Goal: Participate in discussion: Engage in conversation with other users on a specific topic

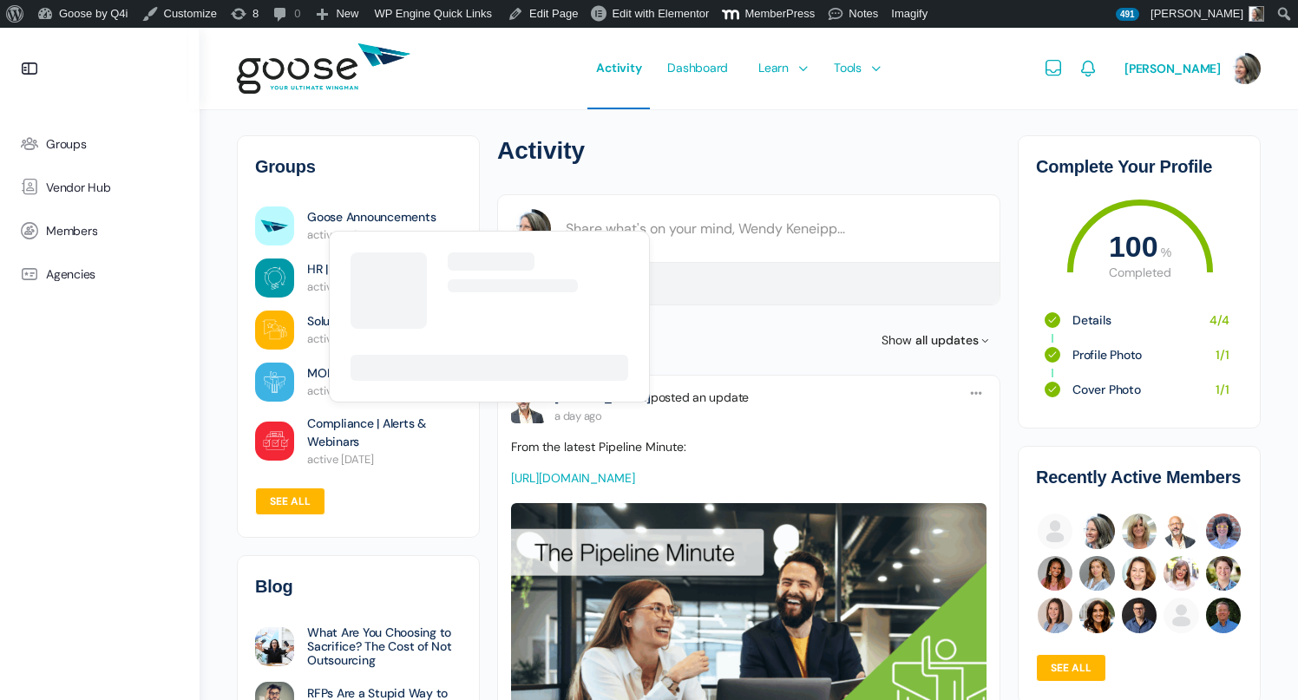
click at [379, 219] on link "Goose Announcements" at bounding box center [371, 217] width 128 height 18
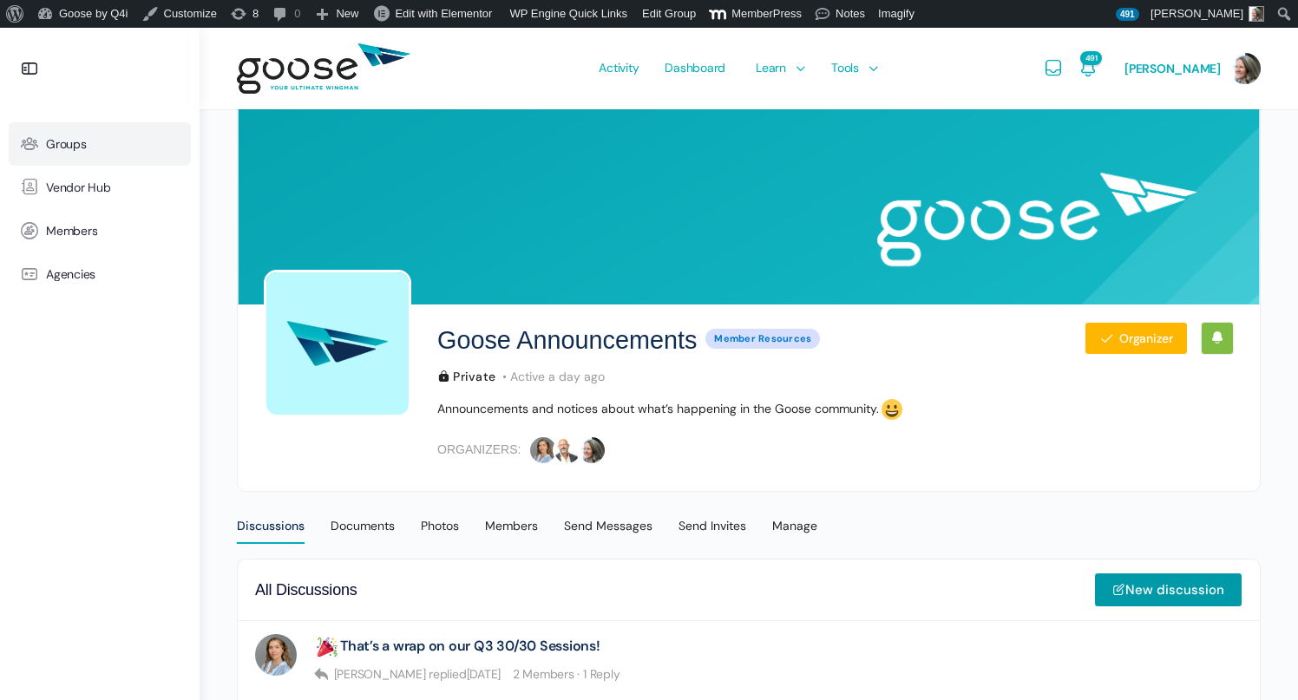
click at [66, 153] on link "Groups" at bounding box center [100, 143] width 182 height 43
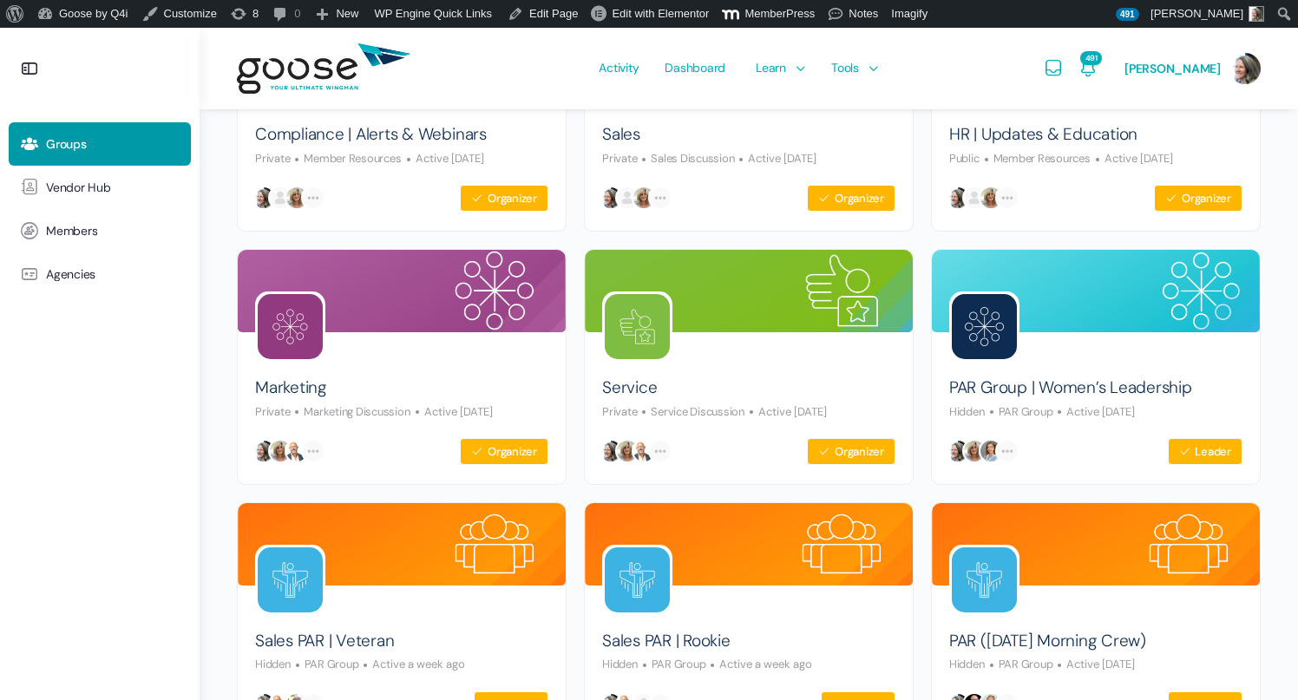
scroll to position [568, 0]
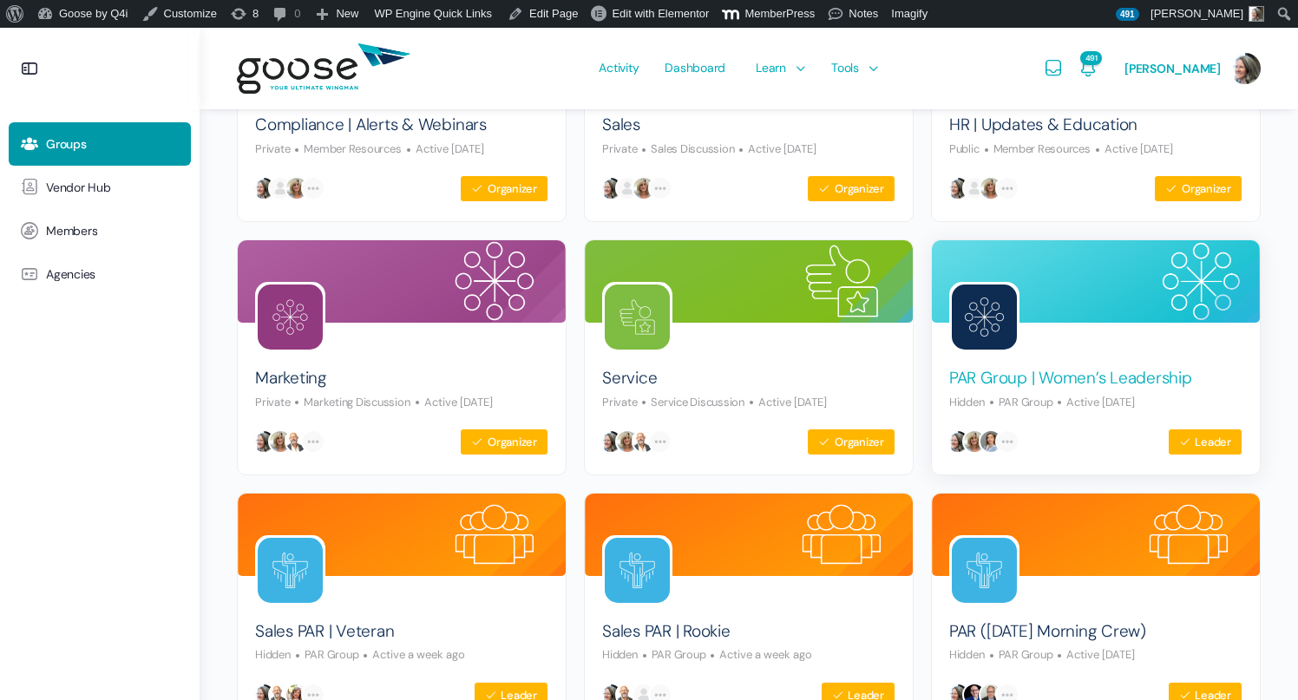
click at [1056, 377] on link "PAR Group | Women’s Leadership" at bounding box center [1070, 378] width 243 height 23
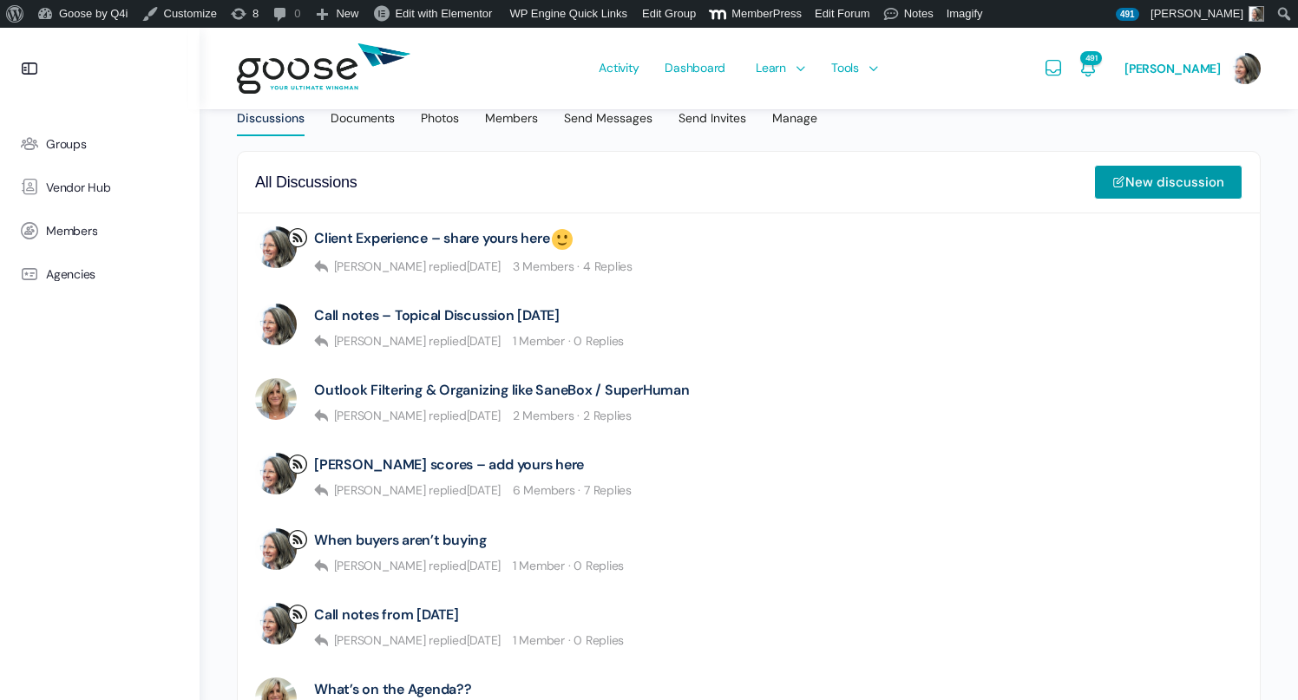
scroll to position [422, 0]
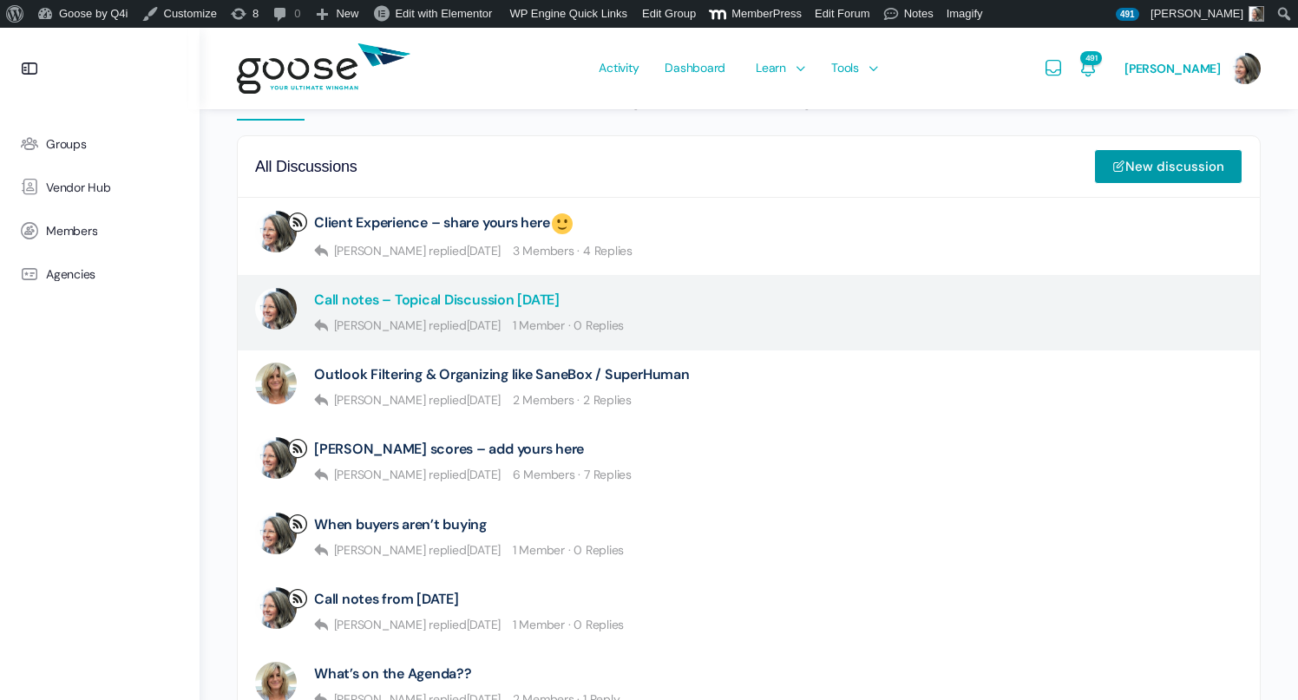
click at [454, 303] on link "Call notes – Topical Discussion [DATE]" at bounding box center [436, 299] width 245 height 16
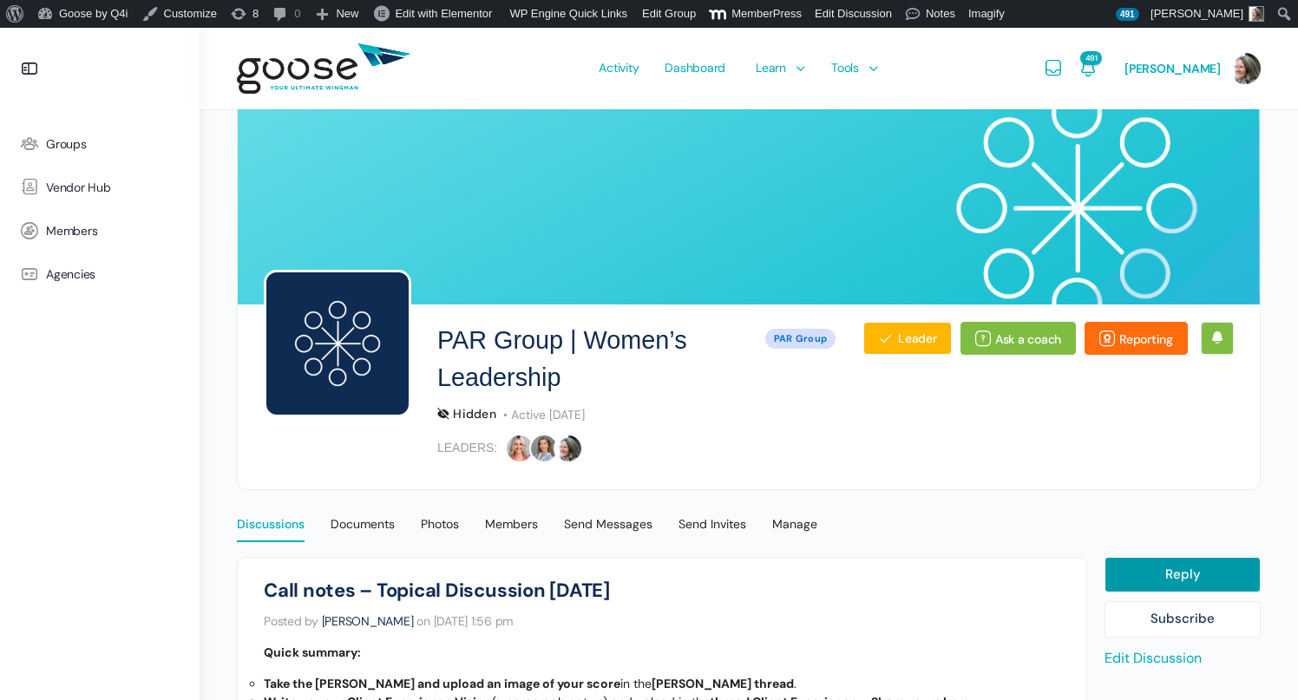
click at [269, 529] on div "Discussions" at bounding box center [271, 529] width 68 height 26
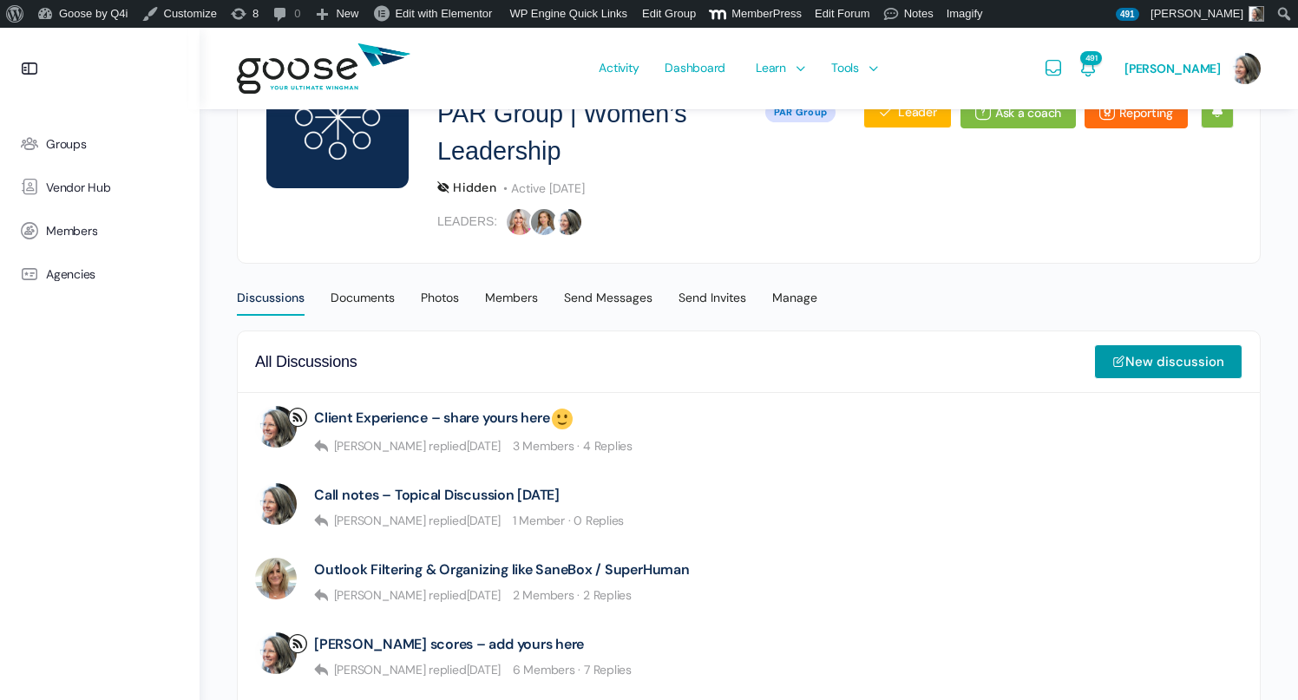
scroll to position [227, 0]
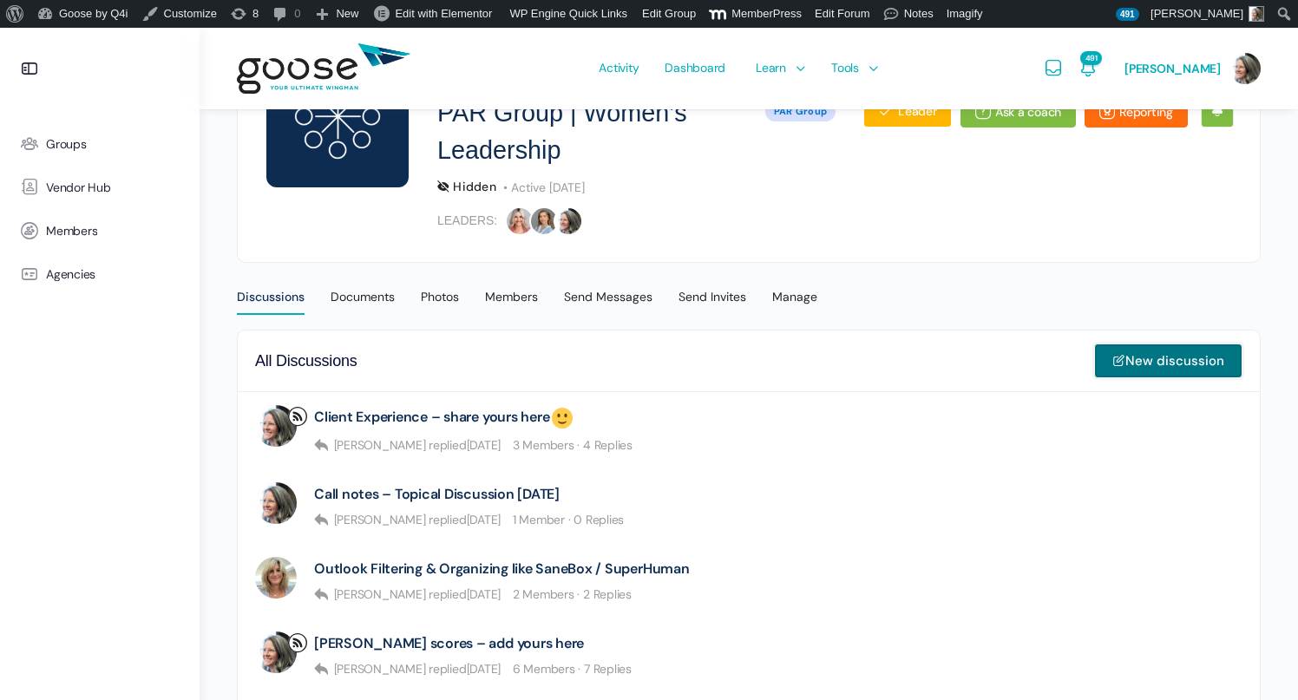
click at [1132, 364] on link "New discussion" at bounding box center [1168, 360] width 148 height 35
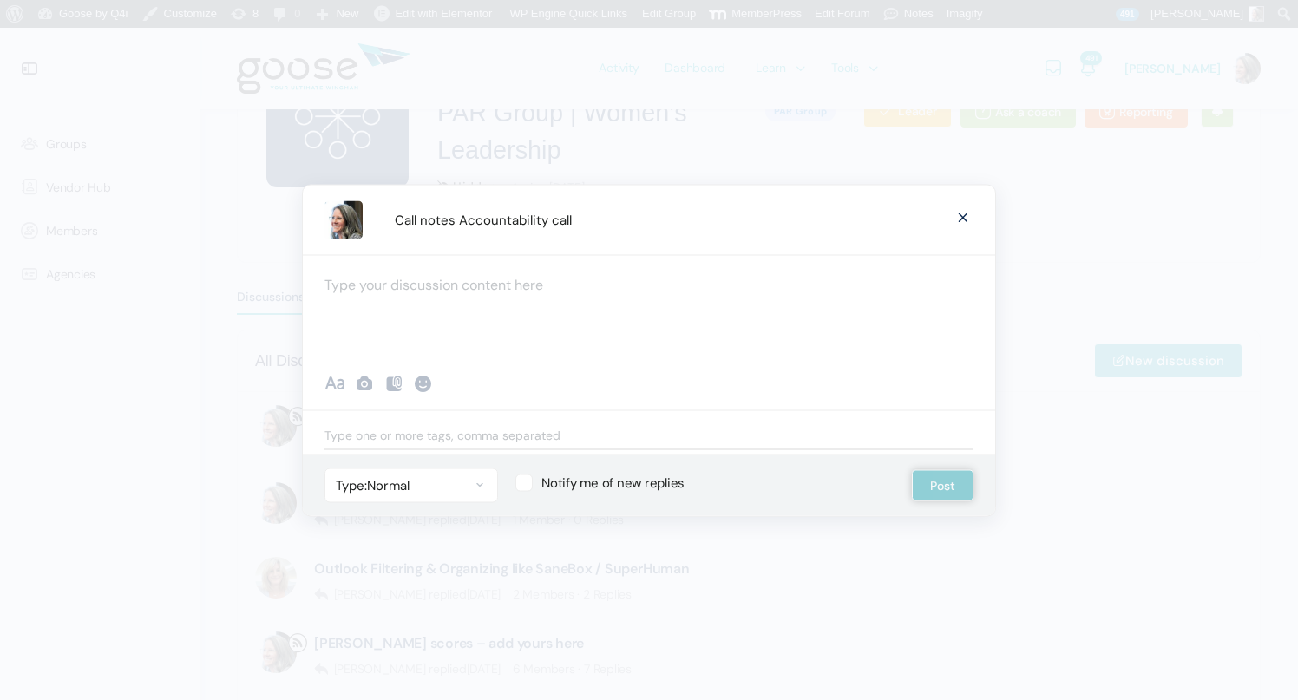
click at [963, 219] on span at bounding box center [962, 215] width 21 height 32
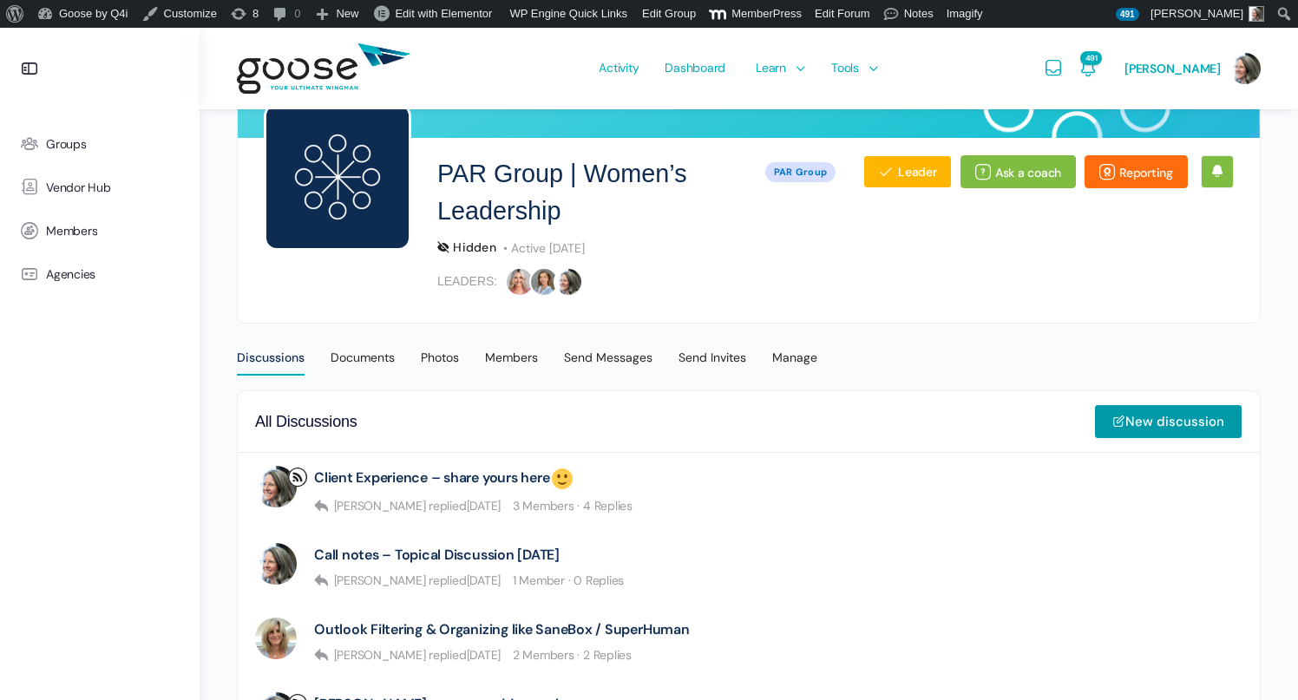
scroll to position [186, 0]
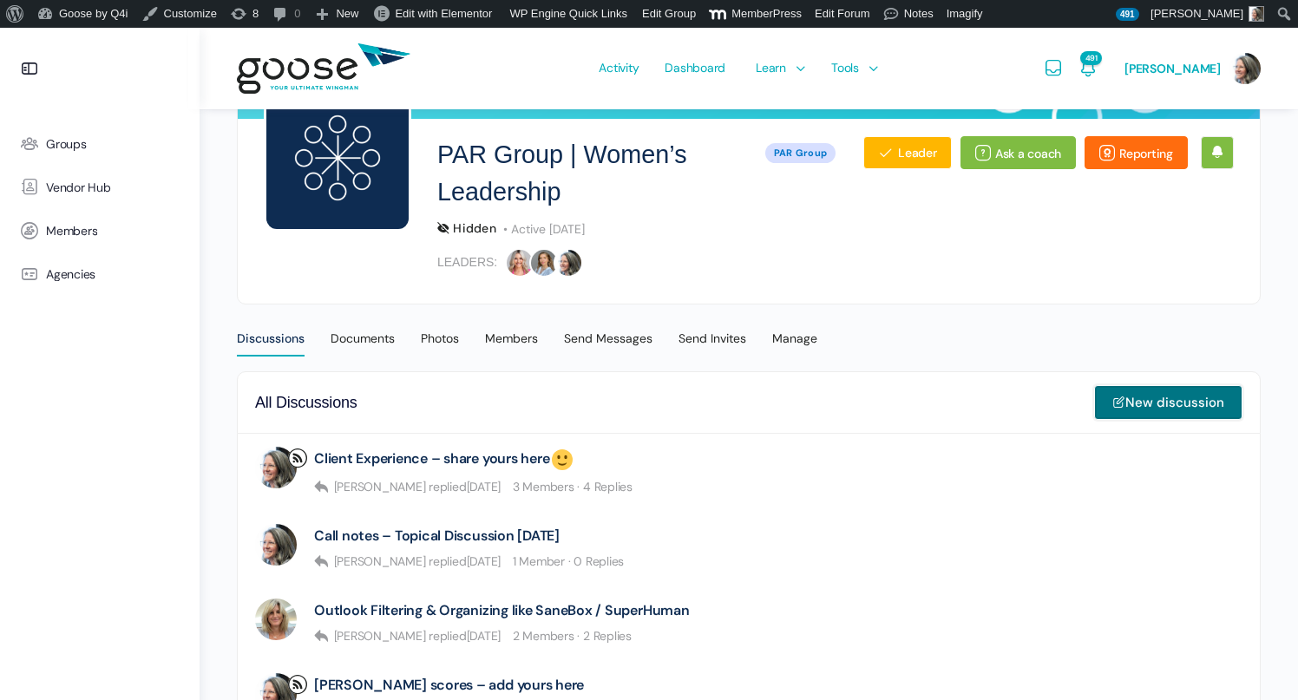
click at [1177, 405] on link "New discussion" at bounding box center [1168, 402] width 148 height 35
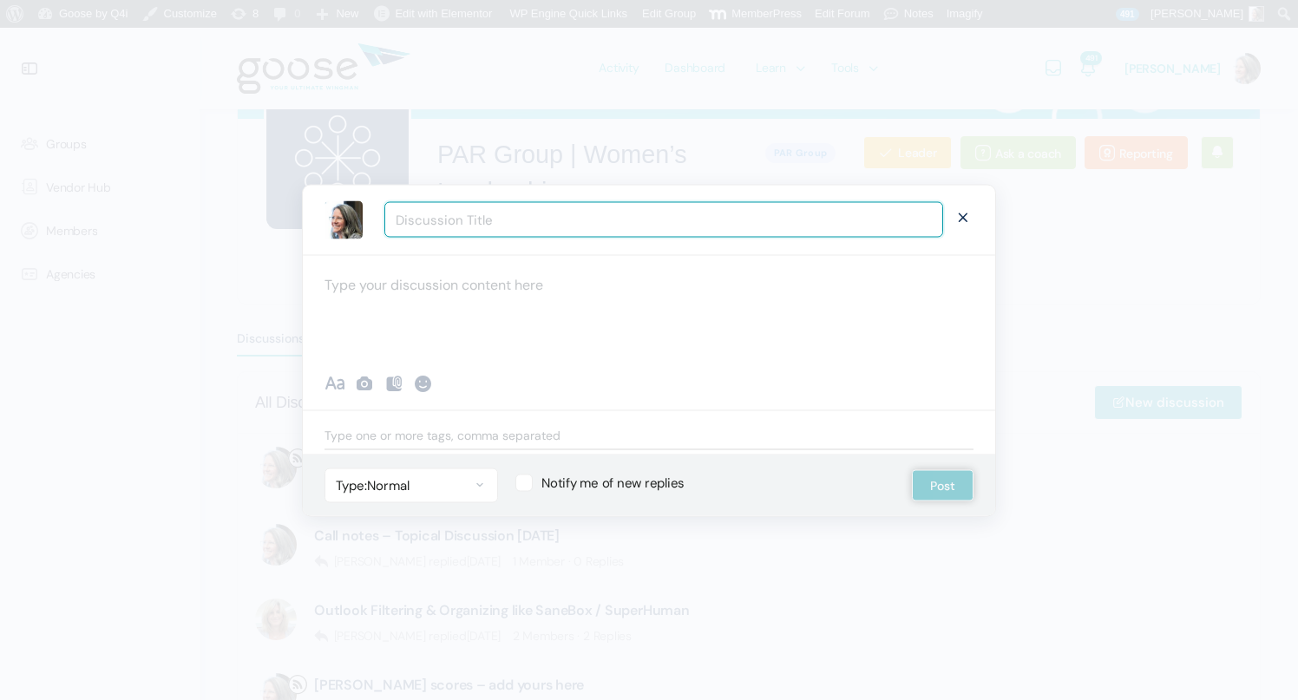
click at [455, 227] on input "Discussion Title" at bounding box center [663, 220] width 559 height 36
type input "Call Notes - Accountability call 9.17.25"
click at [393, 297] on div at bounding box center [649, 306] width 692 height 104
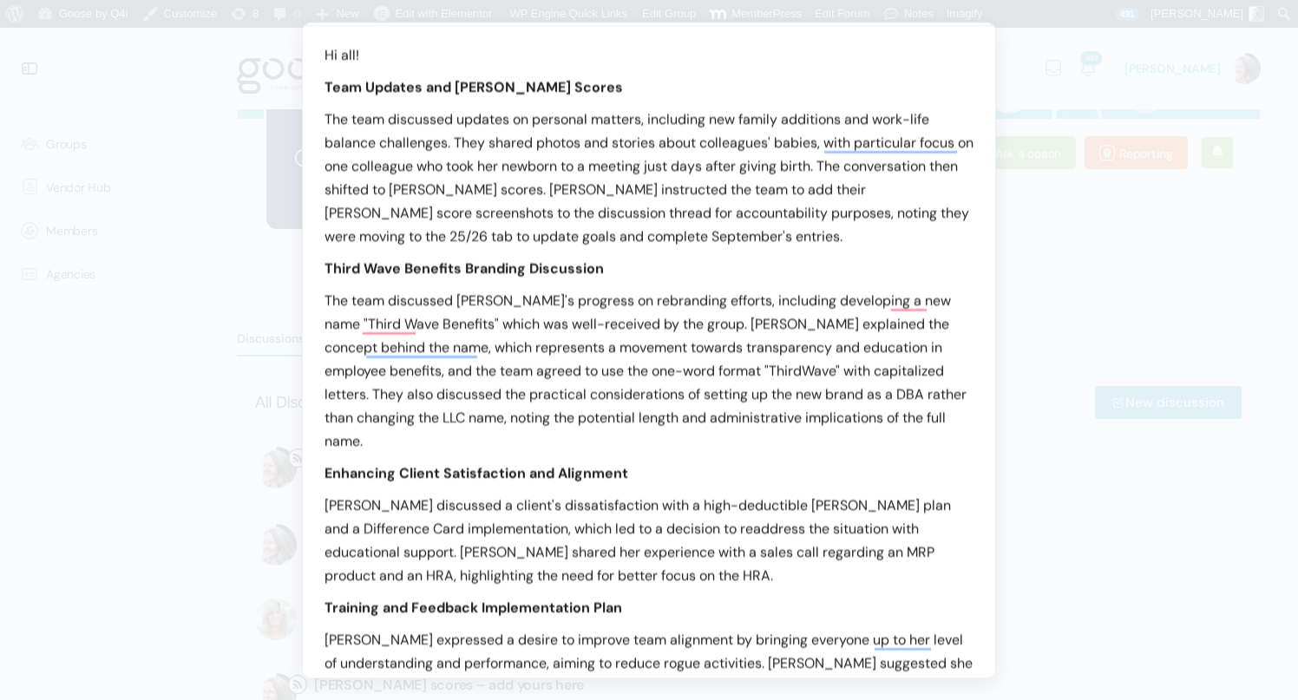
scroll to position [0, 0]
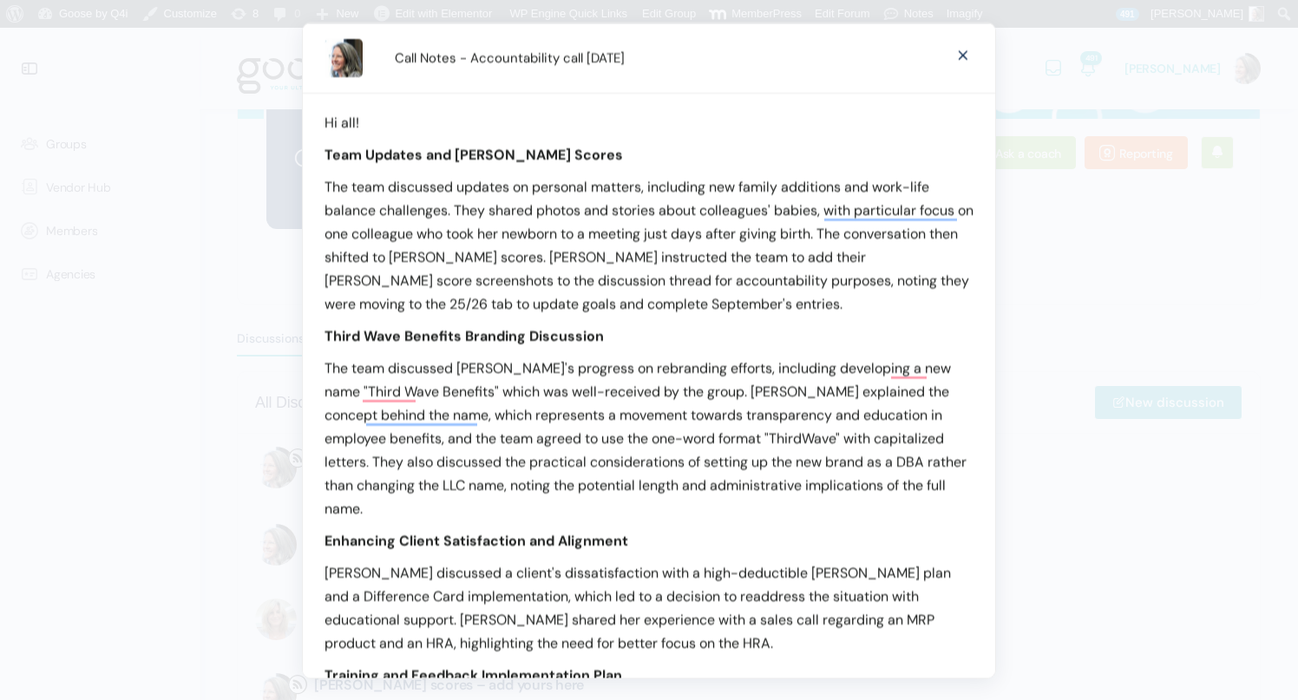
click at [390, 117] on p "Hi all!" at bounding box center [648, 121] width 649 height 23
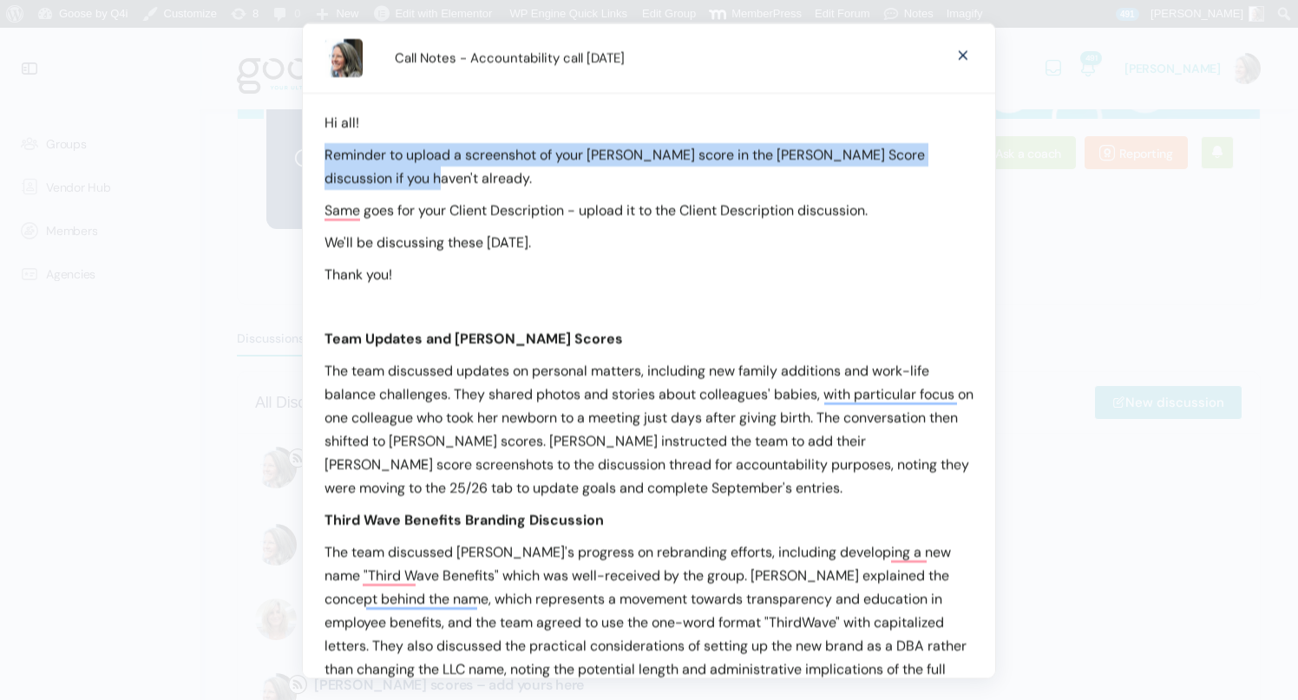
drag, startPoint x: 395, startPoint y: 177, endPoint x: 310, endPoint y: 160, distance: 86.6
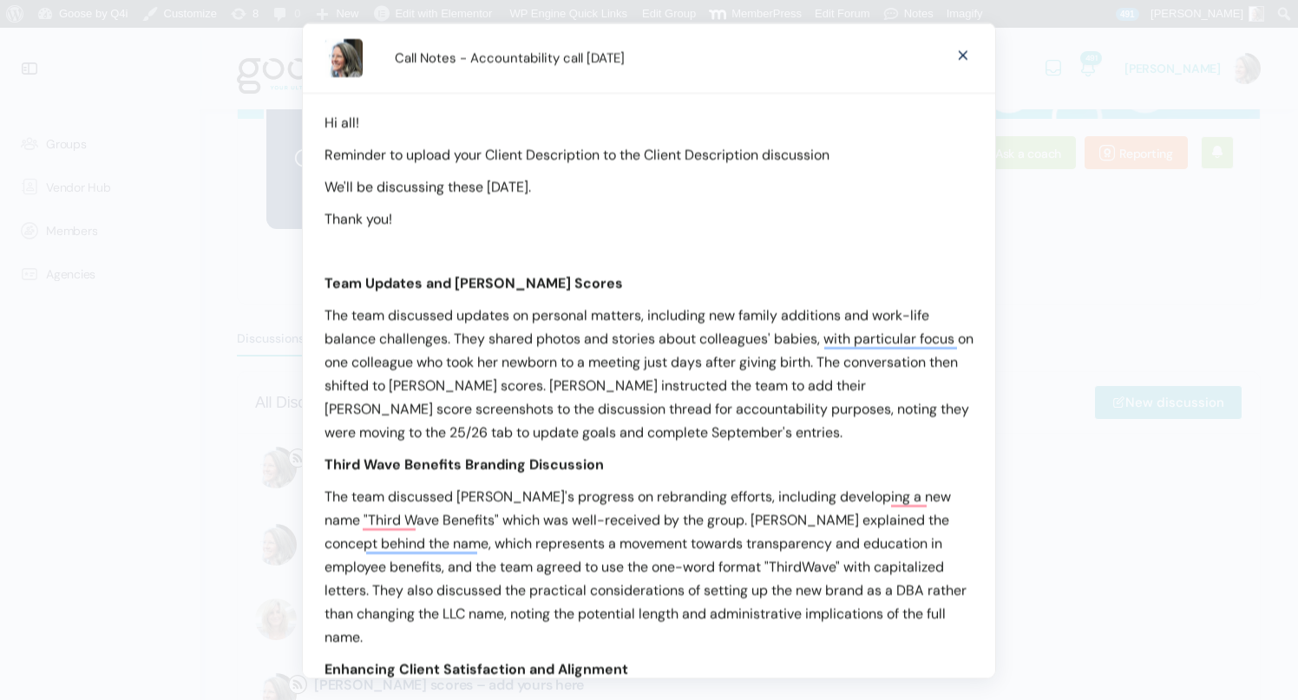
click at [722, 155] on p "Reminder to upload your Client Description to the Client Description discussion" at bounding box center [648, 153] width 649 height 23
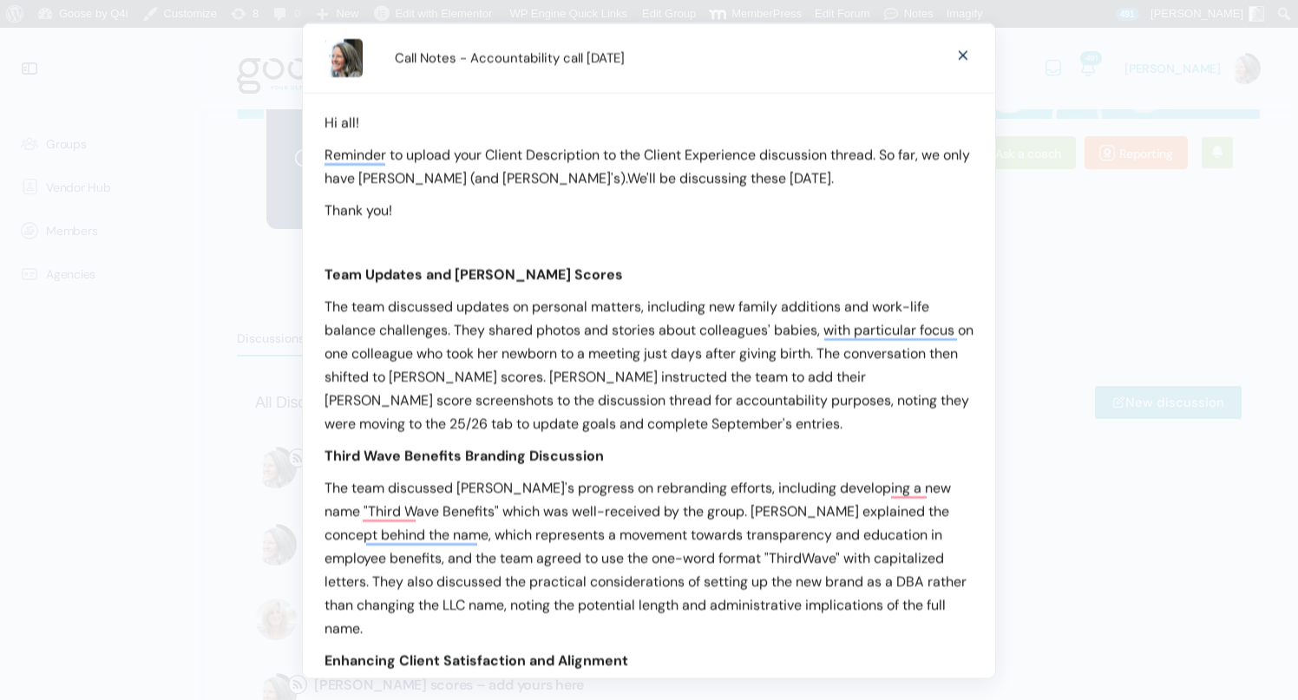
click at [472, 272] on b "Team Updates and Colby Scores" at bounding box center [473, 274] width 298 height 18
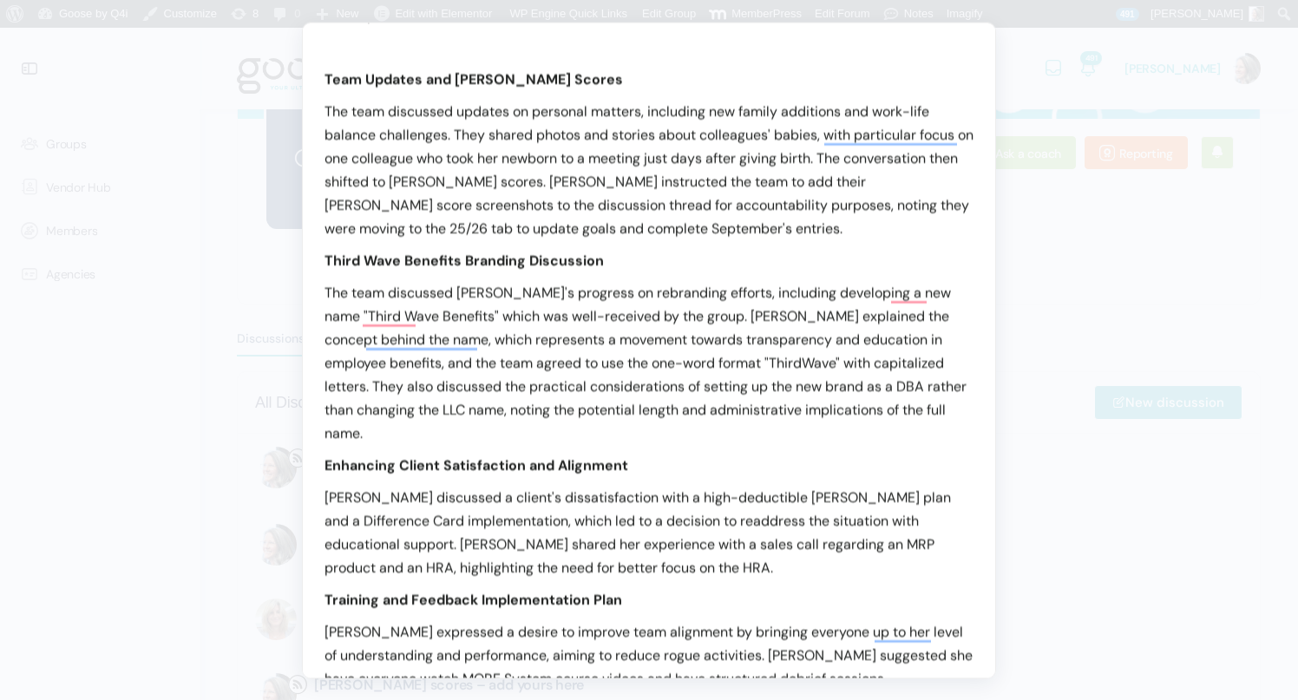
scroll to position [217, 0]
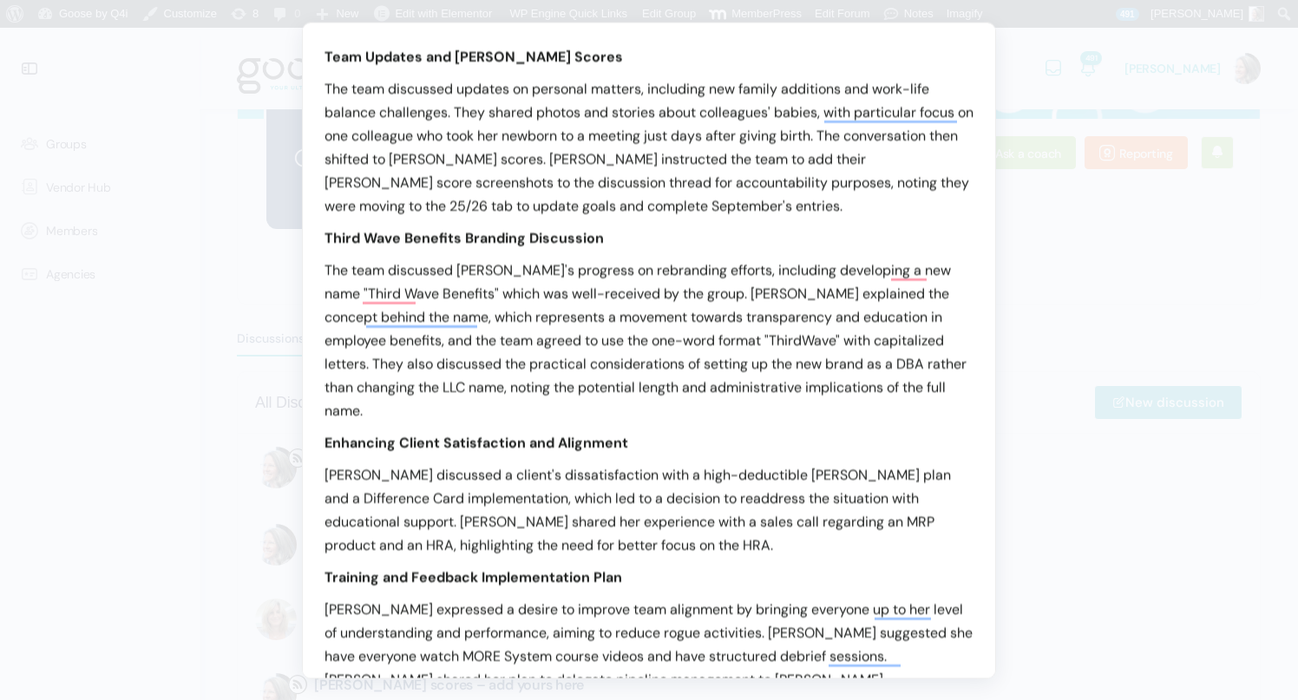
click at [481, 272] on p "The team discussed Kaylee's progress on rebranding efforts, including developin…" at bounding box center [648, 340] width 649 height 164
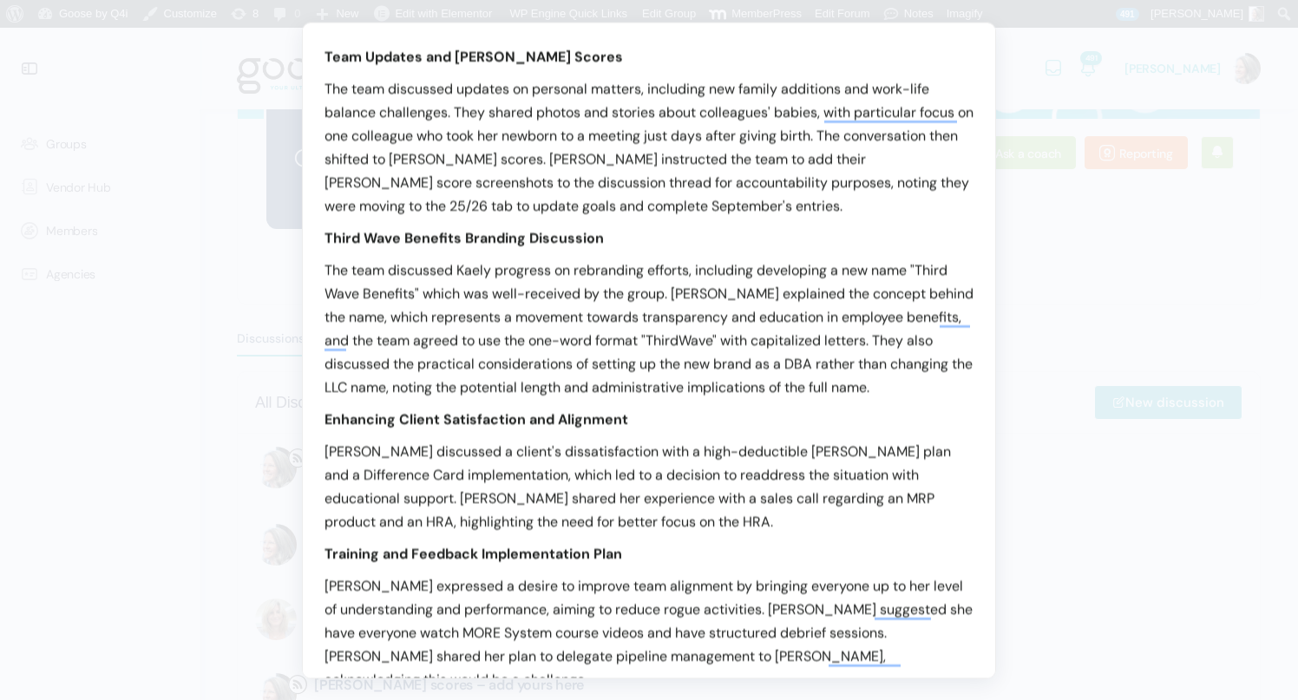
scroll to position [233, 0]
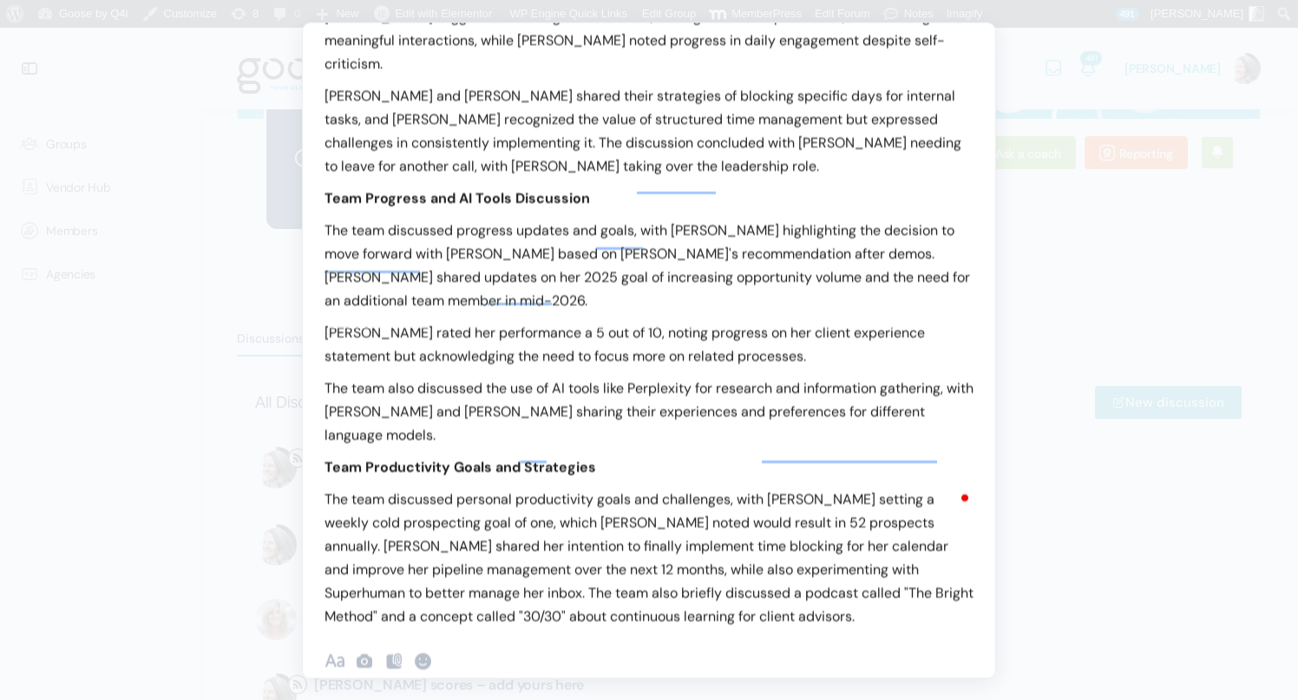
checkbox input "true"
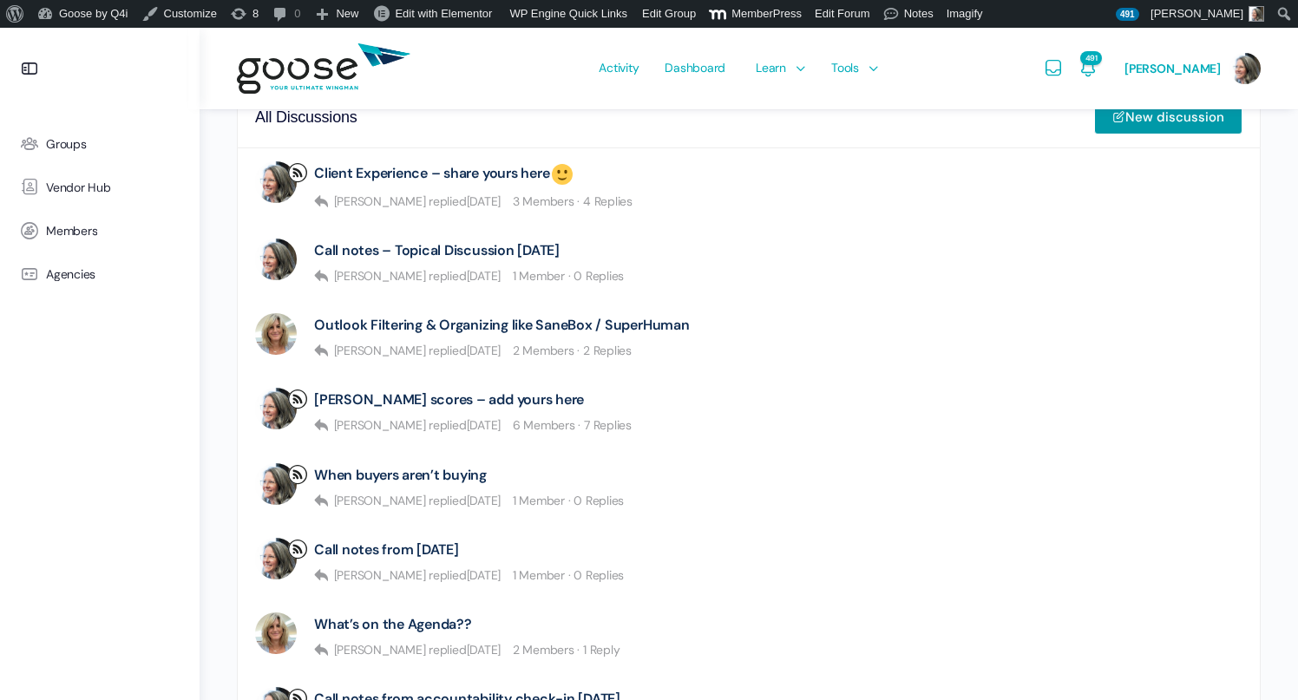
scroll to position [486, 0]
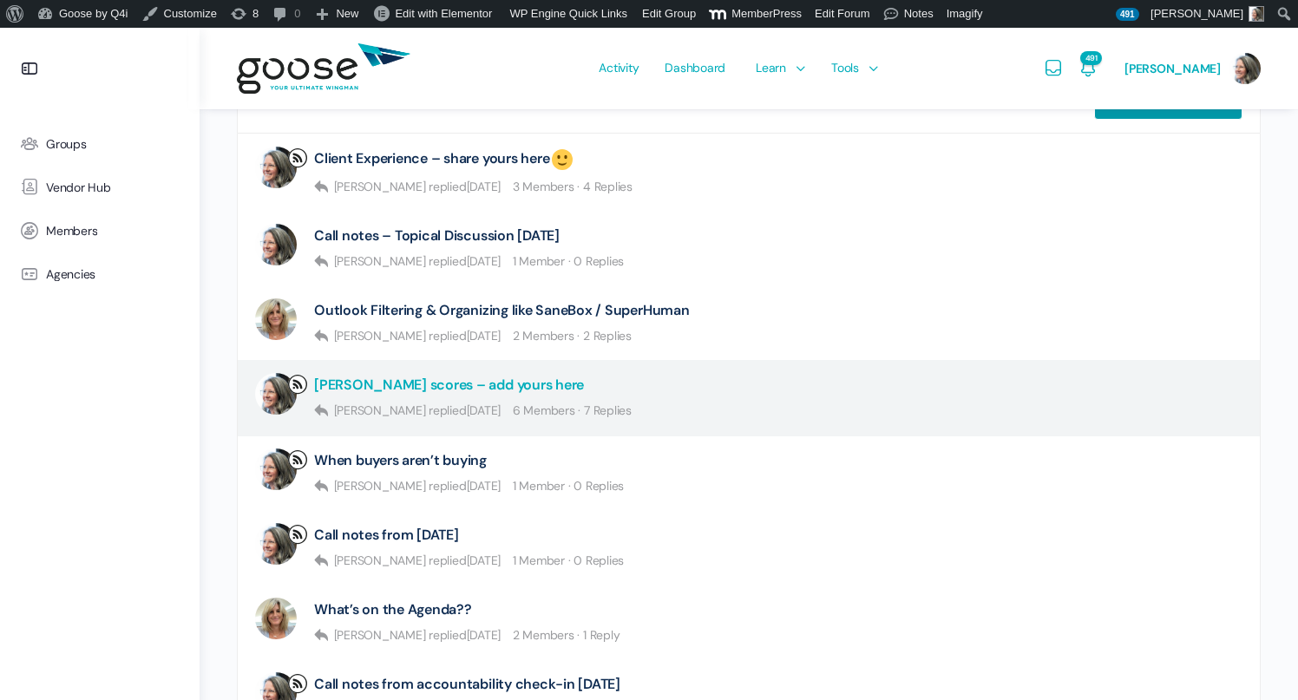
click at [445, 382] on link "[PERSON_NAME] scores – add yours here" at bounding box center [449, 384] width 270 height 16
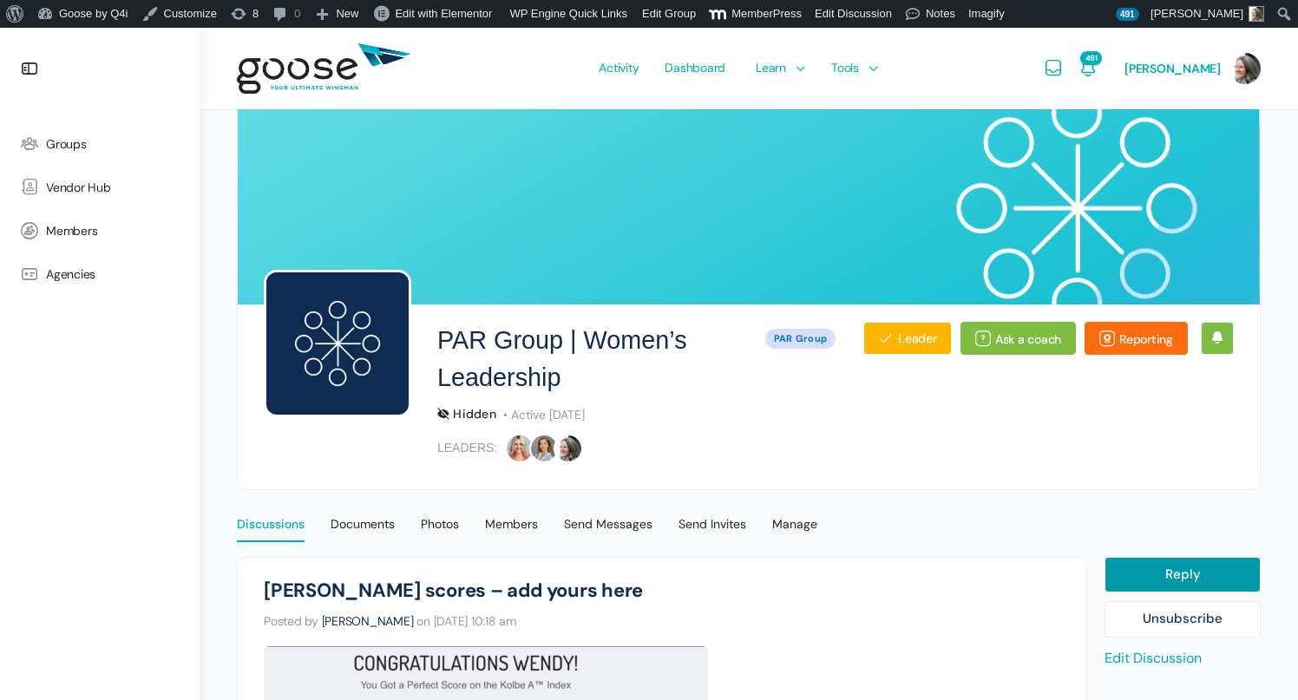
click at [278, 518] on div "Discussions" at bounding box center [271, 529] width 68 height 26
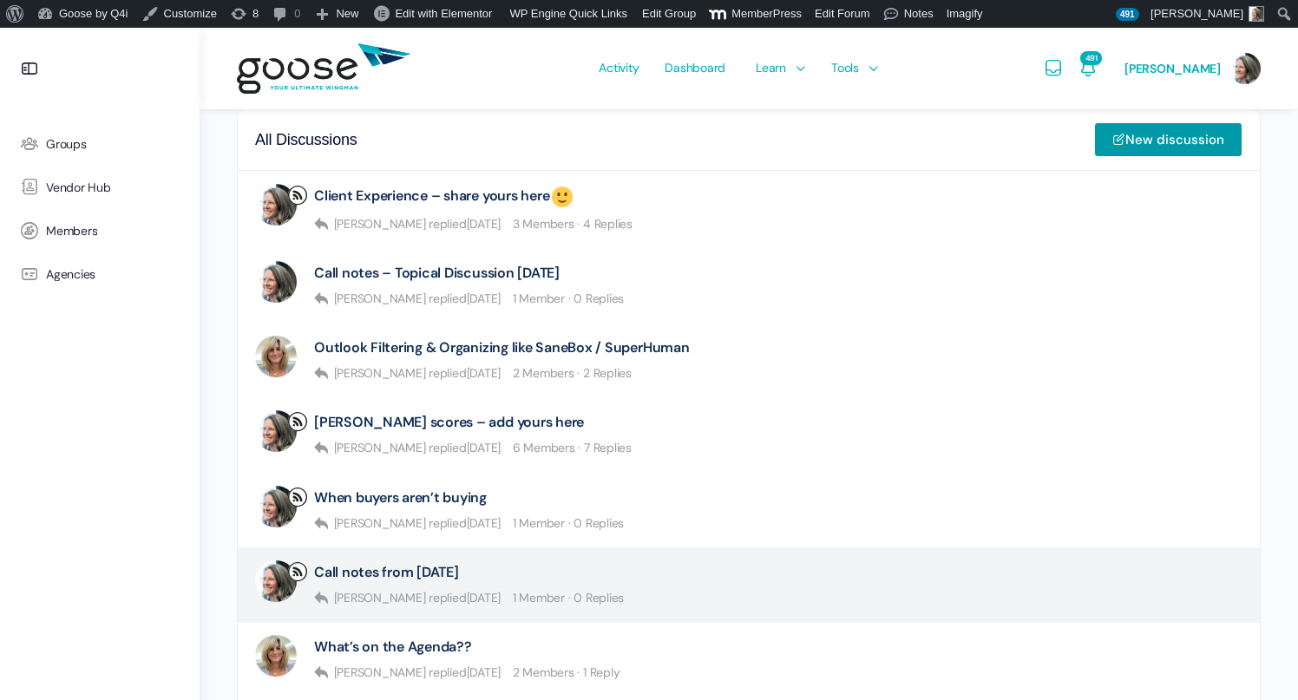
scroll to position [452, 0]
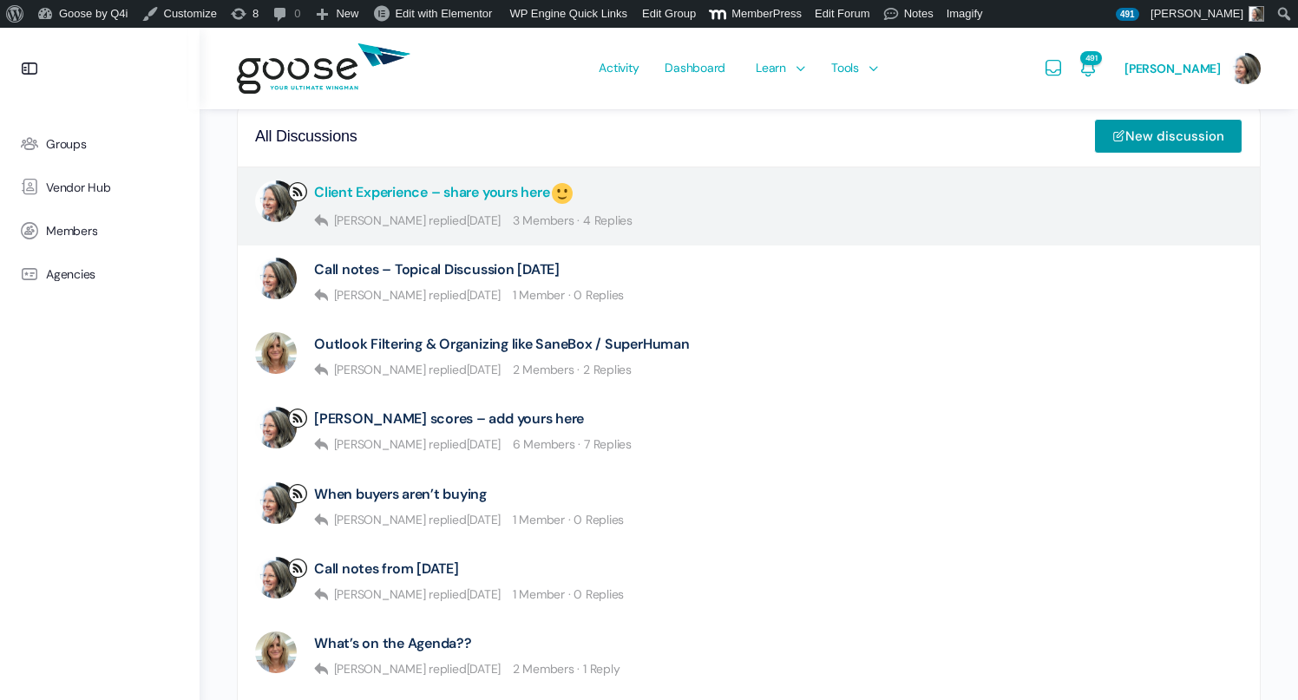
click at [457, 196] on link "Client Experience – share yours here" at bounding box center [444, 193] width 261 height 26
